Goal: Information Seeking & Learning: Learn about a topic

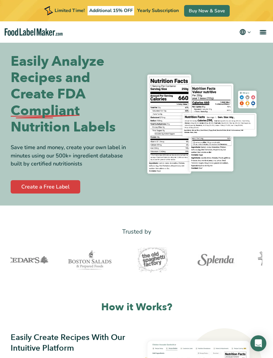
click at [258, 32] on link "menu" at bounding box center [262, 31] width 21 height 21
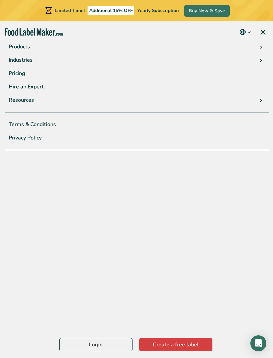
click at [19, 82] on link "Hire an Expert" at bounding box center [137, 86] width 264 height 13
click at [20, 71] on link "Pricing" at bounding box center [137, 73] width 264 height 13
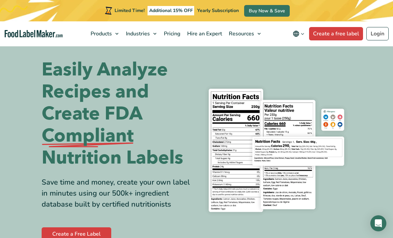
scroll to position [55, 0]
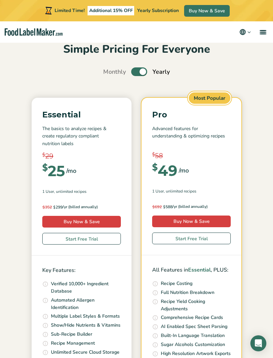
scroll to position [20, 0]
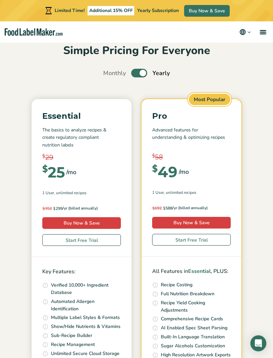
click at [138, 73] on label "Toggle" at bounding box center [139, 73] width 16 height 9
click at [109, 73] on input "Toggle" at bounding box center [107, 73] width 4 height 4
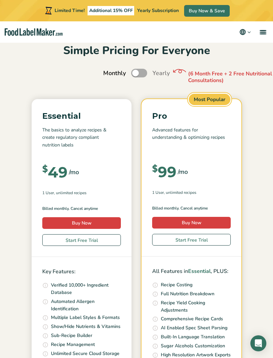
click at [135, 73] on label "Toggle" at bounding box center [139, 73] width 16 height 9
click at [109, 73] on input "Toggle" at bounding box center [107, 73] width 4 height 4
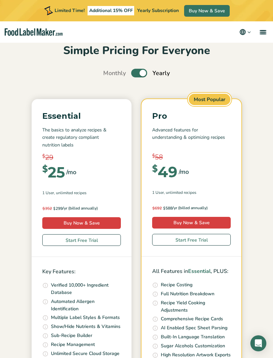
click at [141, 72] on label "Toggle" at bounding box center [139, 73] width 16 height 9
click at [109, 72] on input "Toggle" at bounding box center [107, 73] width 4 height 4
checkbox input "false"
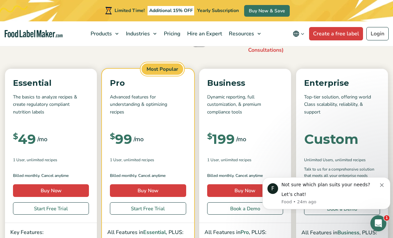
scroll to position [72, 0]
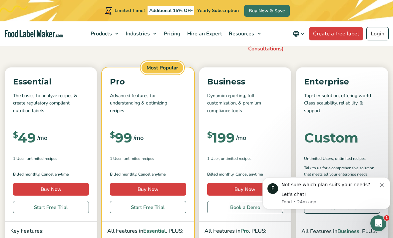
click at [273, 183] on icon "Dismiss notification" at bounding box center [382, 185] width 4 height 4
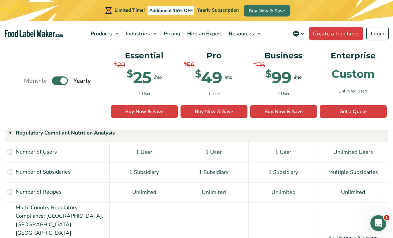
scroll to position [489, 0]
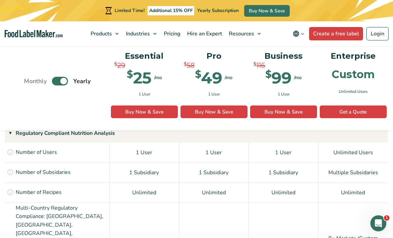
click at [11, 168] on icon at bounding box center [10, 171] width 7 height 7
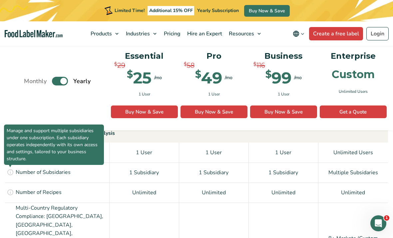
click at [11, 165] on span "Manage and support multiple subsidiaries under one subscription. Each subsidiar…" at bounding box center [54, 144] width 100 height 40
click at [8, 170] on icon at bounding box center [10, 171] width 7 height 7
click at [10, 164] on span "Manage and support multiple subsidiaries under one subscription. Each subsidiar…" at bounding box center [54, 144] width 100 height 40
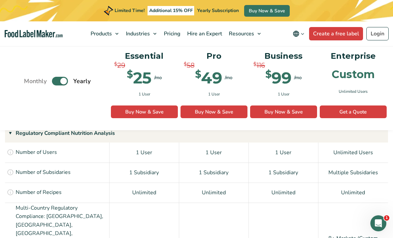
click at [97, 177] on div "Manage and support multiple subsidiaries under one subscription. Each subsidiar…" at bounding box center [57, 172] width 105 height 20
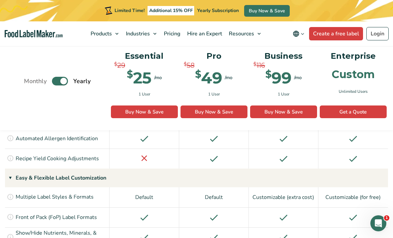
scroll to position [683, 0]
click at [64, 82] on label "Toggle" at bounding box center [60, 81] width 16 height 9
click at [30, 82] on input "Toggle" at bounding box center [27, 81] width 4 height 4
checkbox input "false"
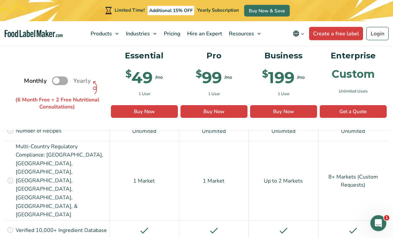
scroll to position [532, 0]
